Goal: Task Accomplishment & Management: Manage account settings

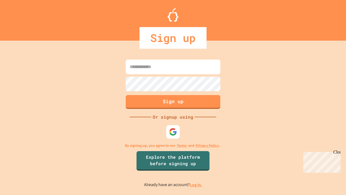
click at [196, 184] on link "Log in." at bounding box center [196, 185] width 12 height 6
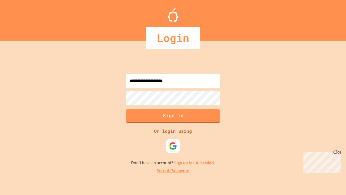
type input "**********"
